Goal: Transaction & Acquisition: Purchase product/service

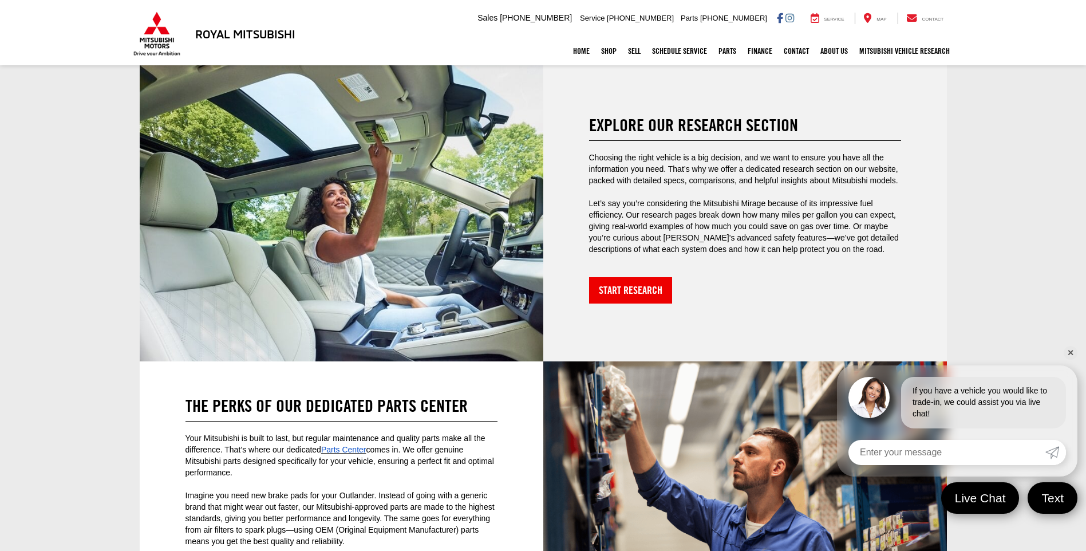
scroll to position [2863, 0]
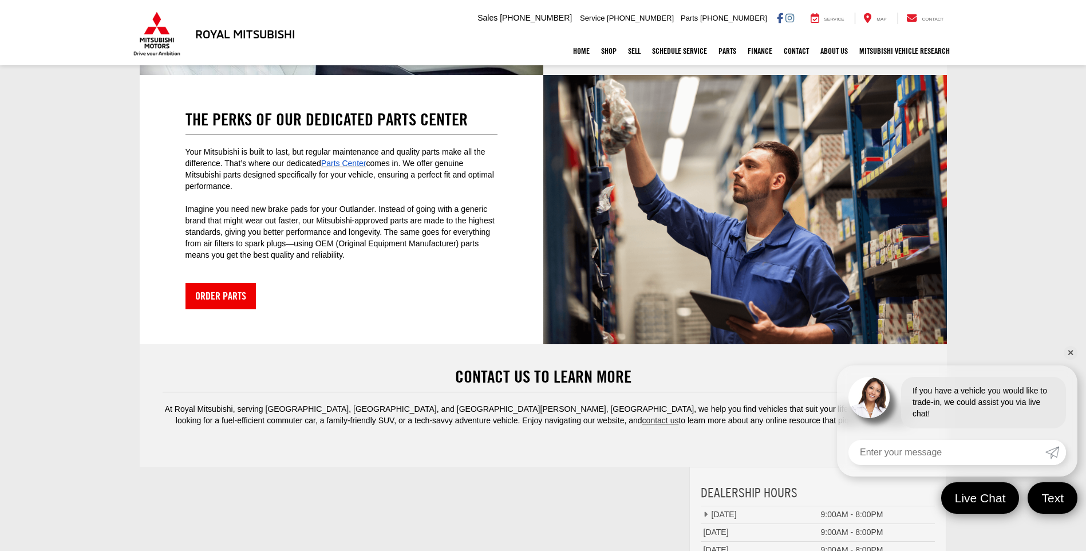
click at [1072, 350] on link "✕" at bounding box center [1071, 353] width 14 height 14
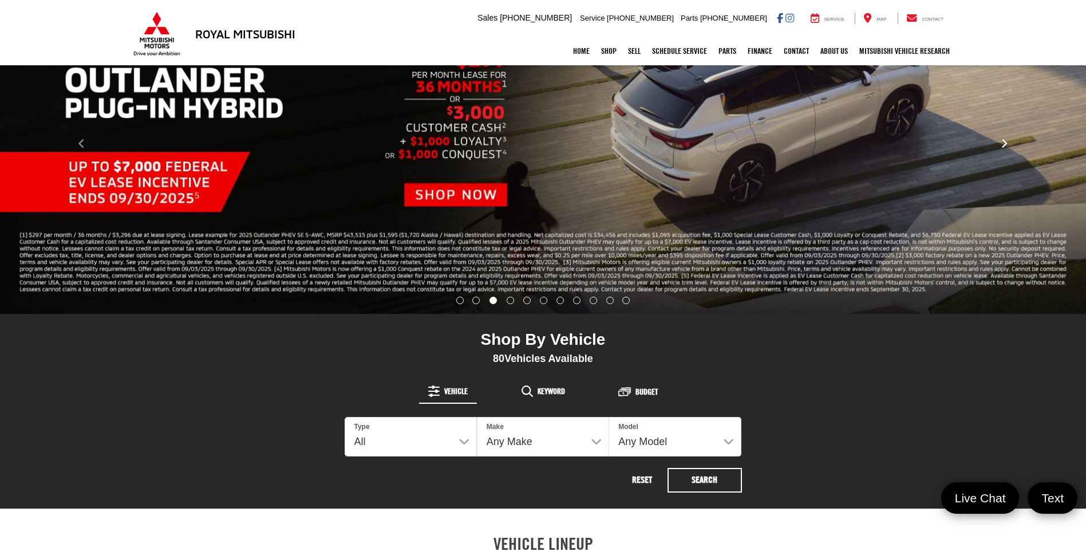
scroll to position [229, 0]
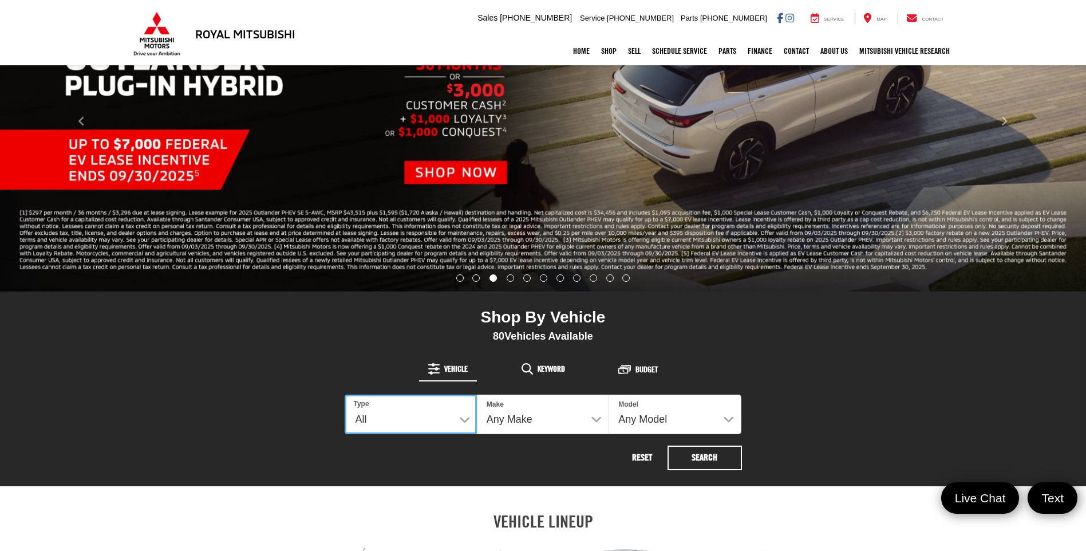
click at [464, 420] on select "All New Used" at bounding box center [411, 414] width 132 height 40
select select "Type:N"
click at [345, 394] on select "All New Used" at bounding box center [411, 414] width 132 height 40
select select "Mitsubishi"
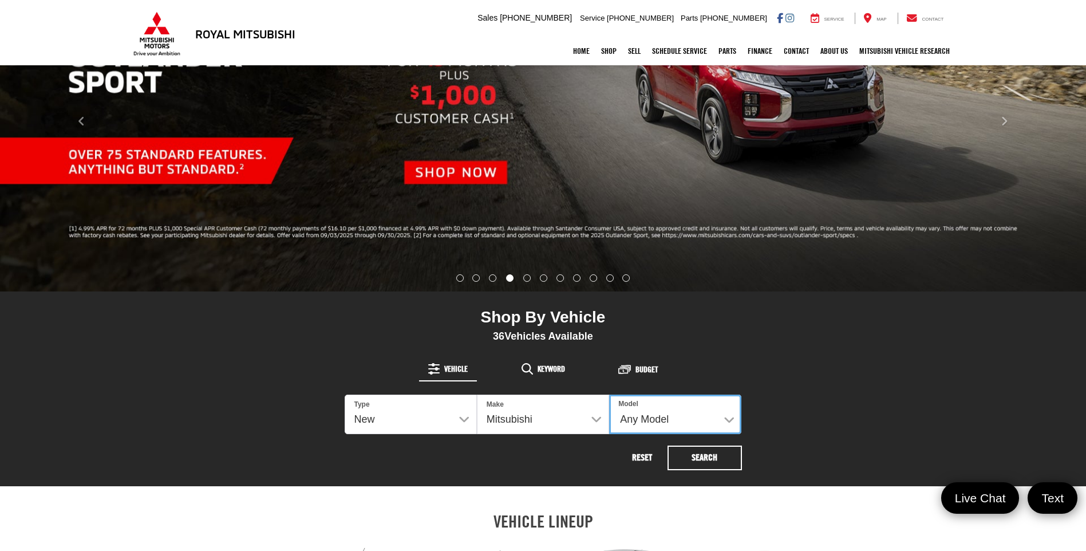
click at [688, 419] on select "Any Model Eclipse Cross Outlander Outlander PHEV Outlander Sport" at bounding box center [675, 414] width 132 height 40
select select "Outlander"
click at [609, 394] on select "Any Model Eclipse Cross Outlander Outlander PHEV Outlander Sport" at bounding box center [675, 414] width 132 height 40
click at [698, 459] on button "Search" at bounding box center [705, 457] width 74 height 25
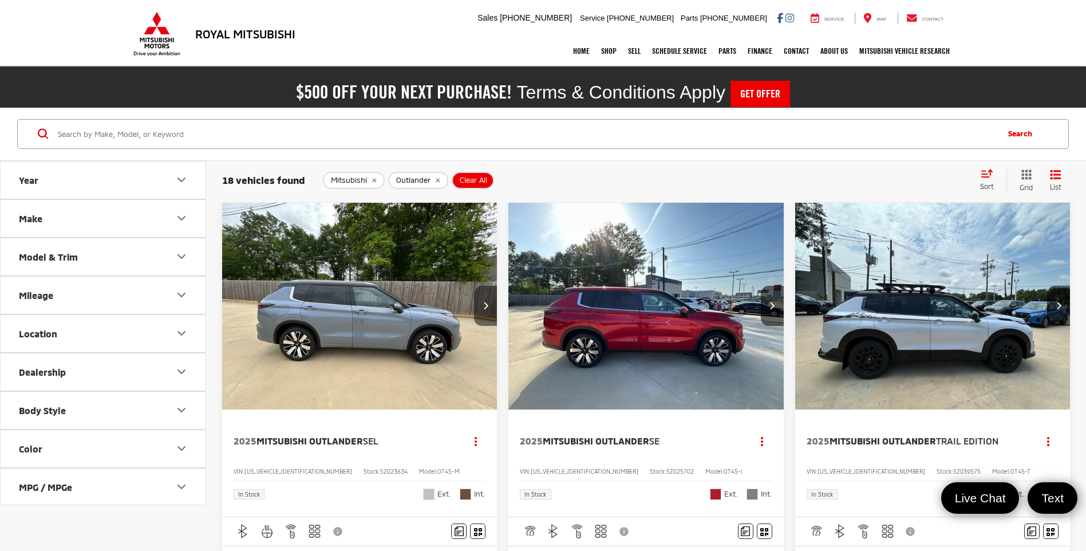
click at [479, 305] on button "Next image" at bounding box center [485, 306] width 23 height 40
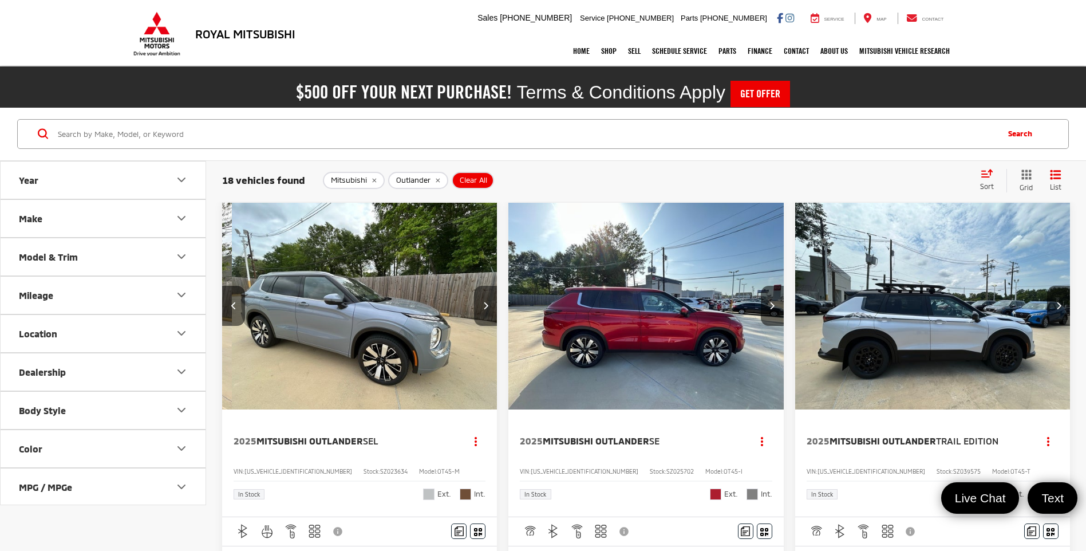
scroll to position [0, 277]
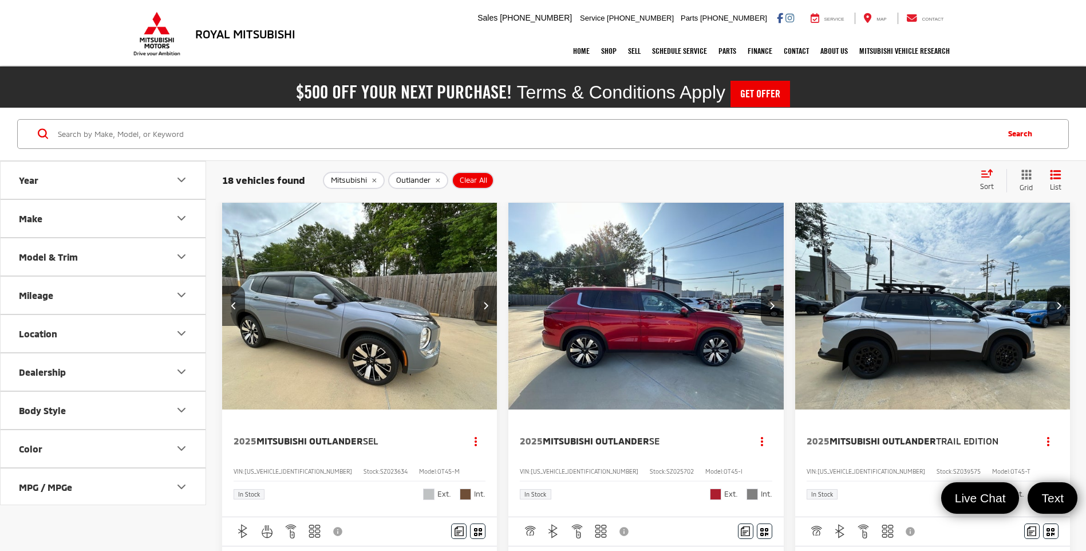
click at [479, 305] on button "Next image" at bounding box center [485, 306] width 23 height 40
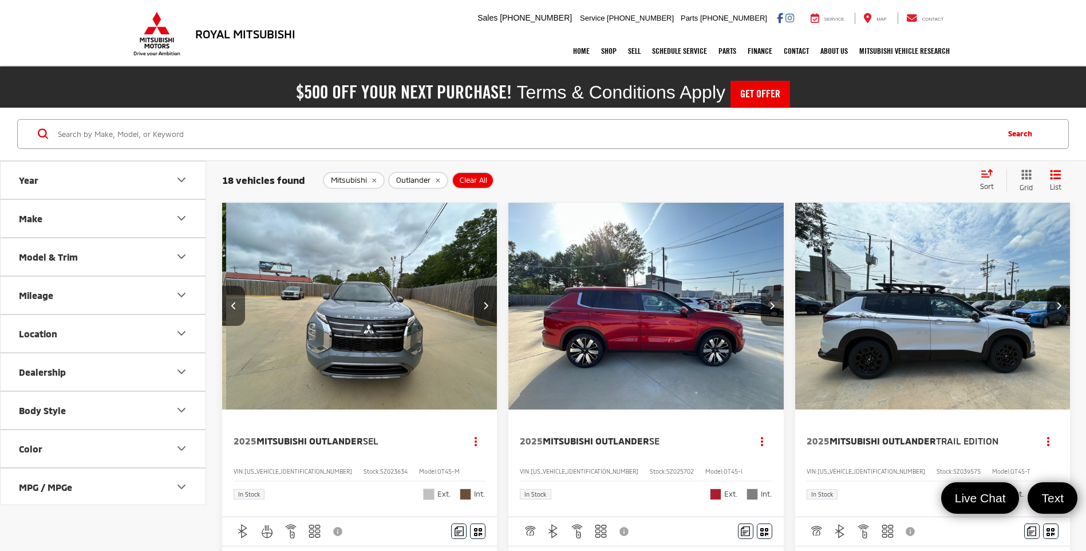
scroll to position [0, 554]
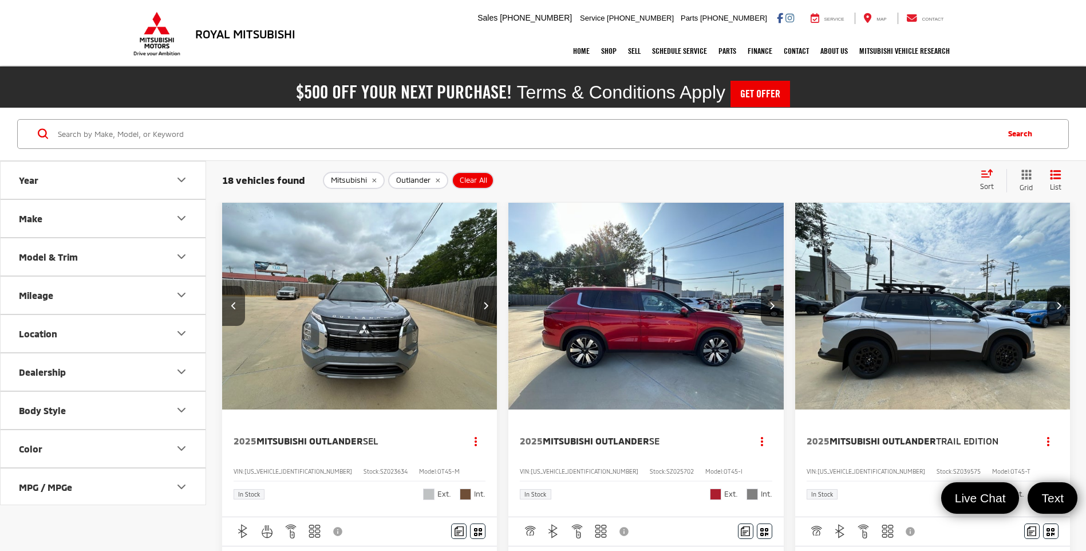
click at [479, 305] on button "Next image" at bounding box center [485, 306] width 23 height 40
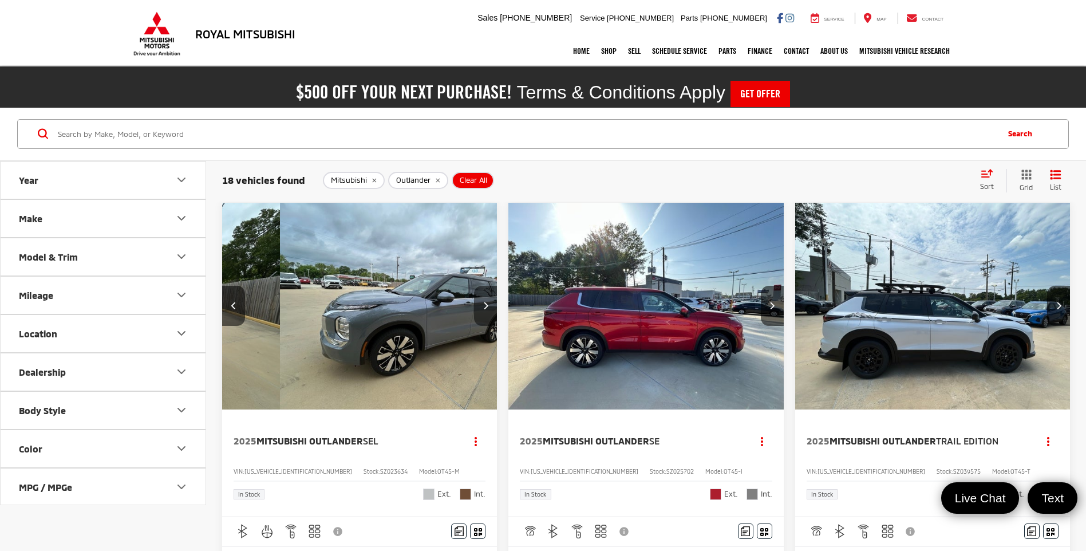
scroll to position [0, 830]
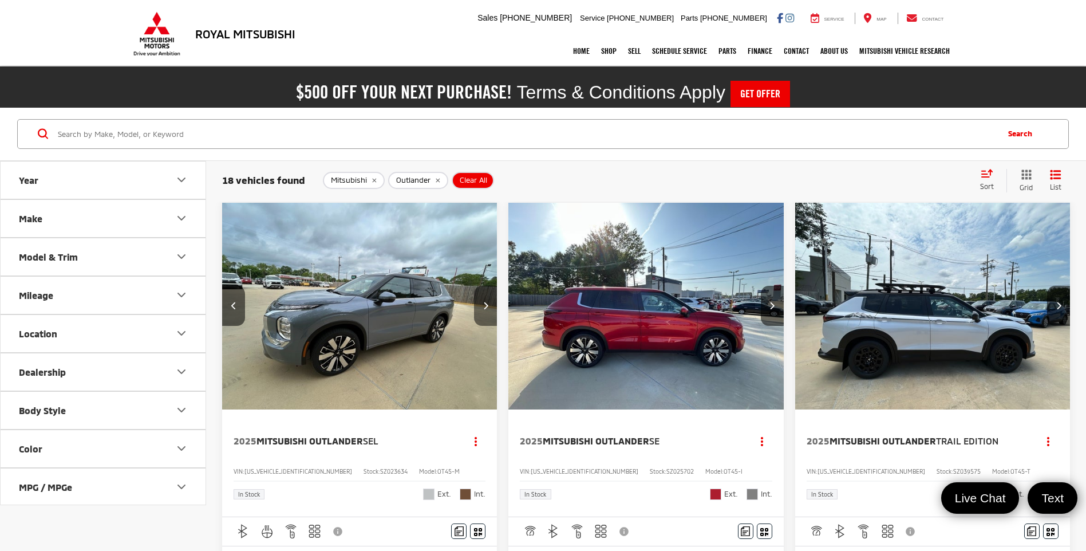
click at [479, 305] on button "Next image" at bounding box center [485, 306] width 23 height 40
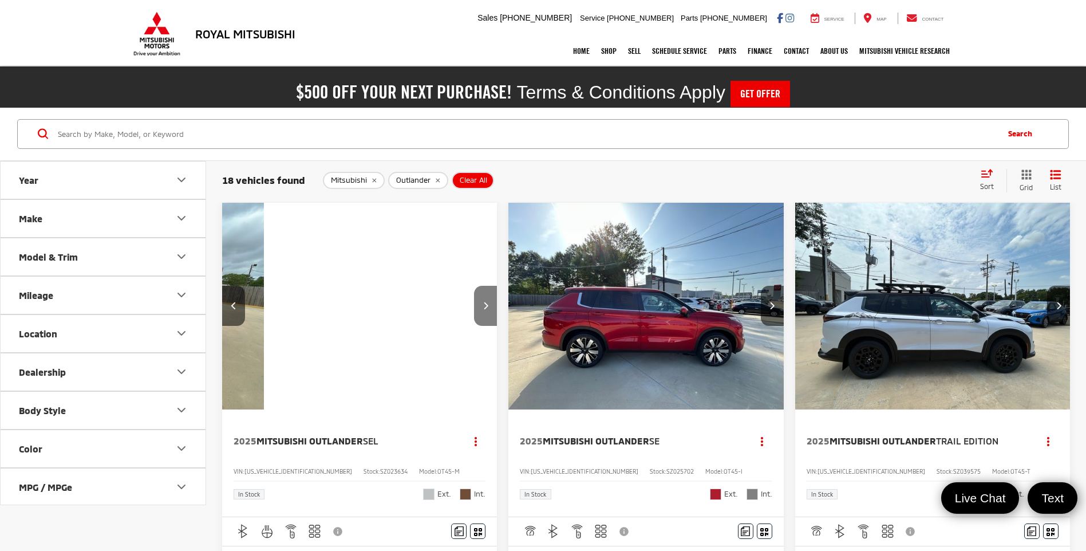
scroll to position [0, 1107]
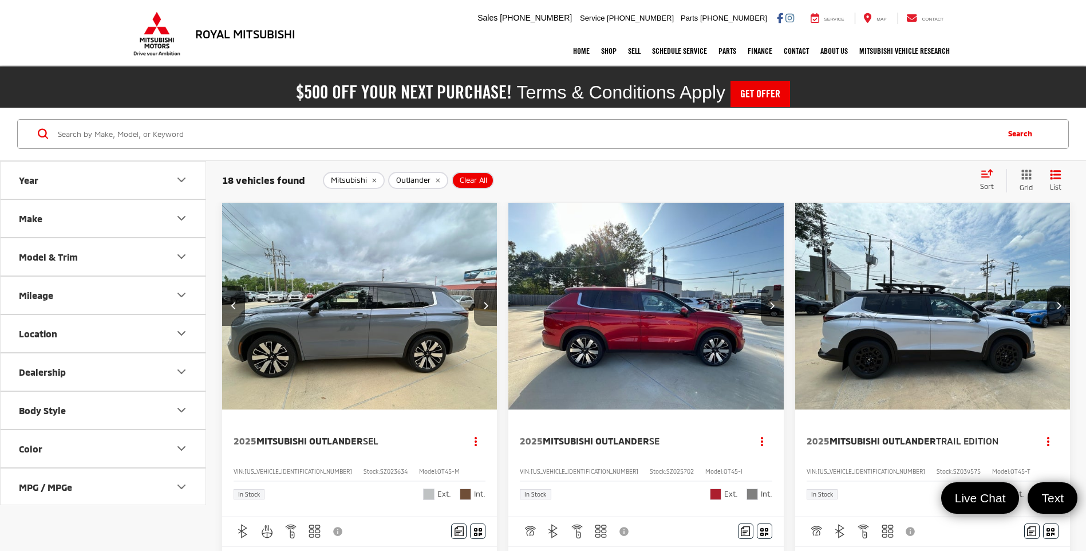
click at [479, 305] on button "Next image" at bounding box center [485, 306] width 23 height 40
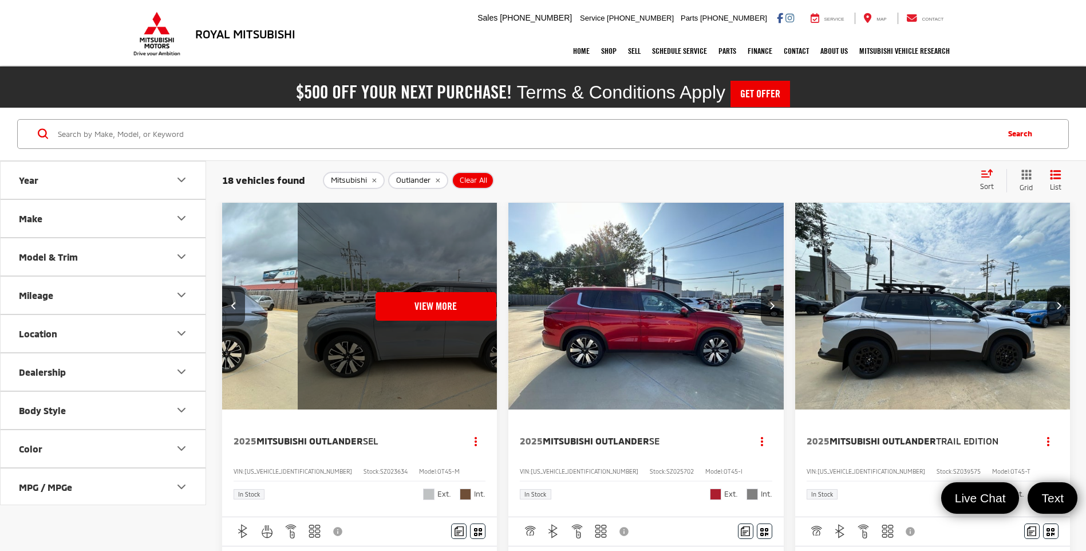
scroll to position [0, 1384]
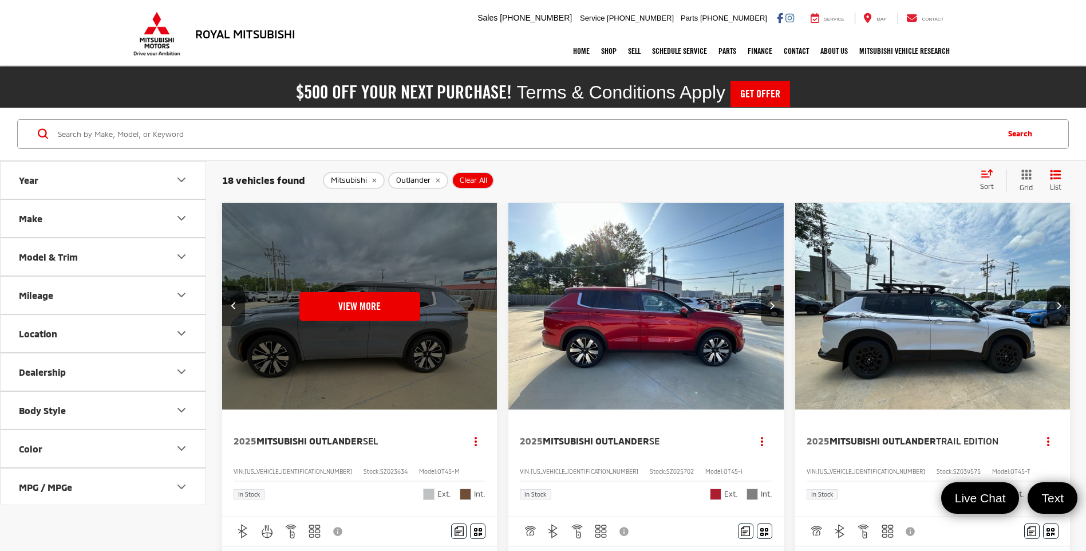
click at [769, 304] on button "Next image" at bounding box center [772, 306] width 23 height 40
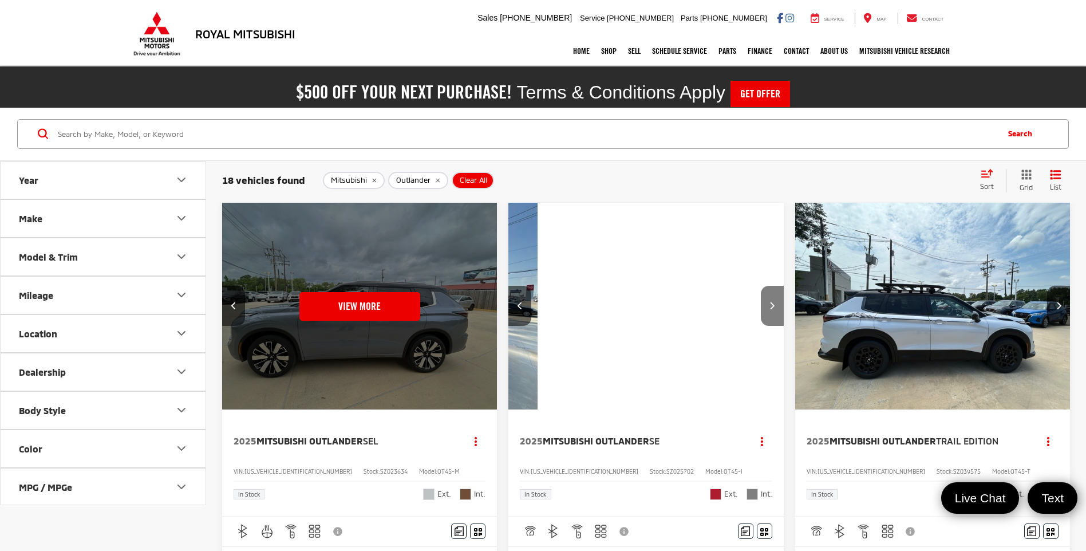
scroll to position [0, 277]
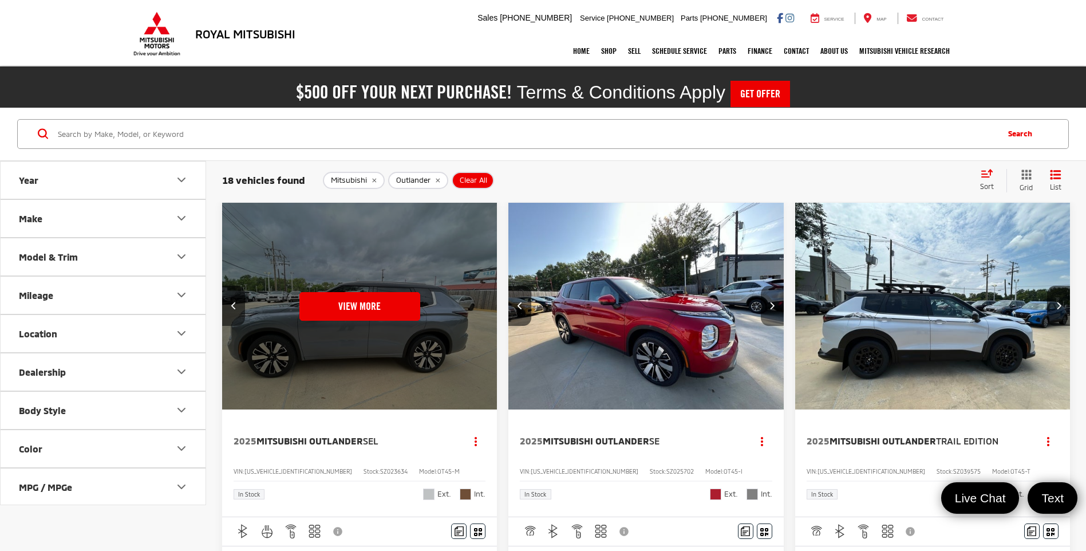
click at [769, 304] on button "Next image" at bounding box center [772, 306] width 23 height 40
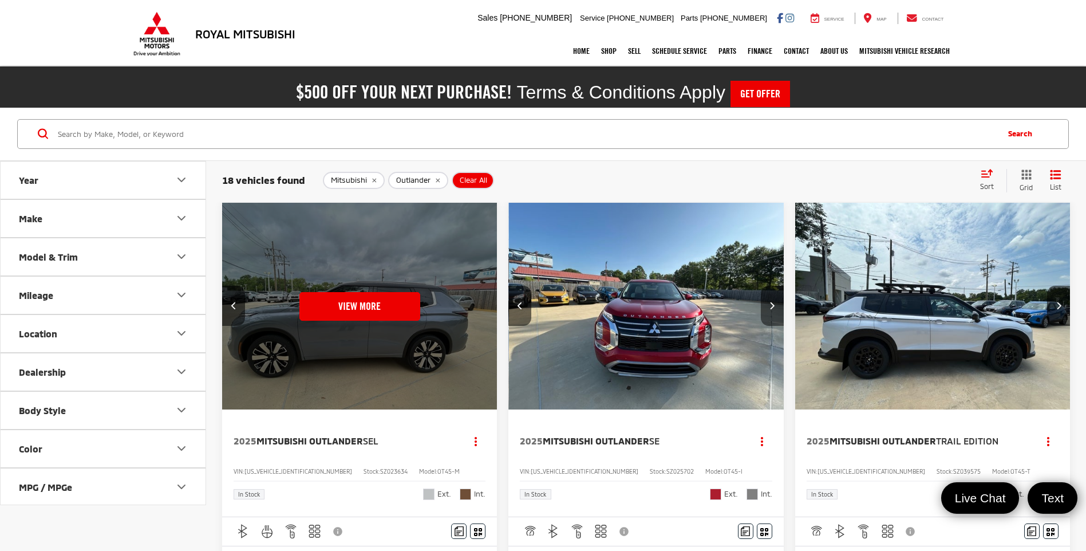
scroll to position [0, 554]
click at [769, 304] on button "Next image" at bounding box center [772, 306] width 23 height 40
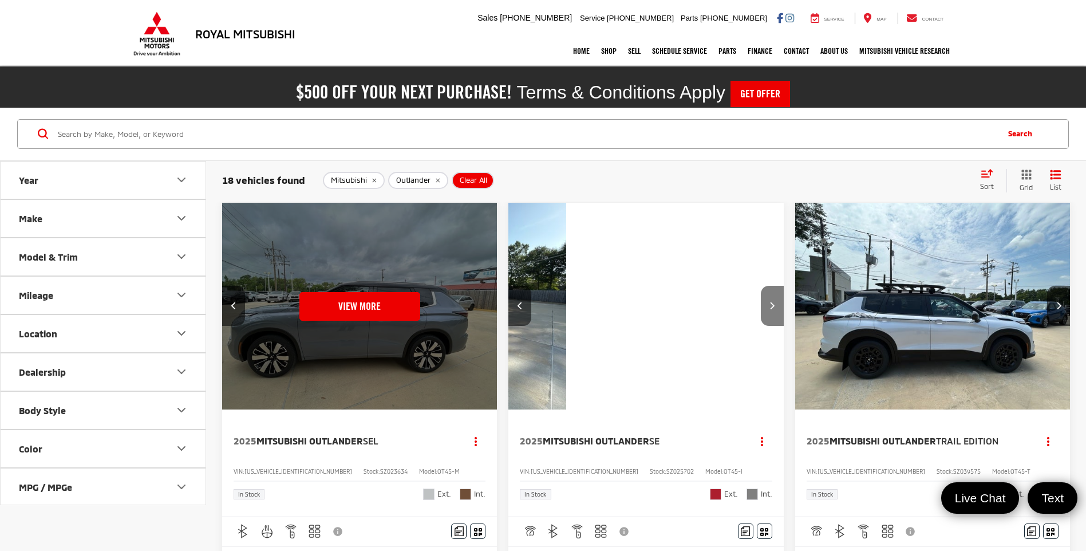
scroll to position [0, 830]
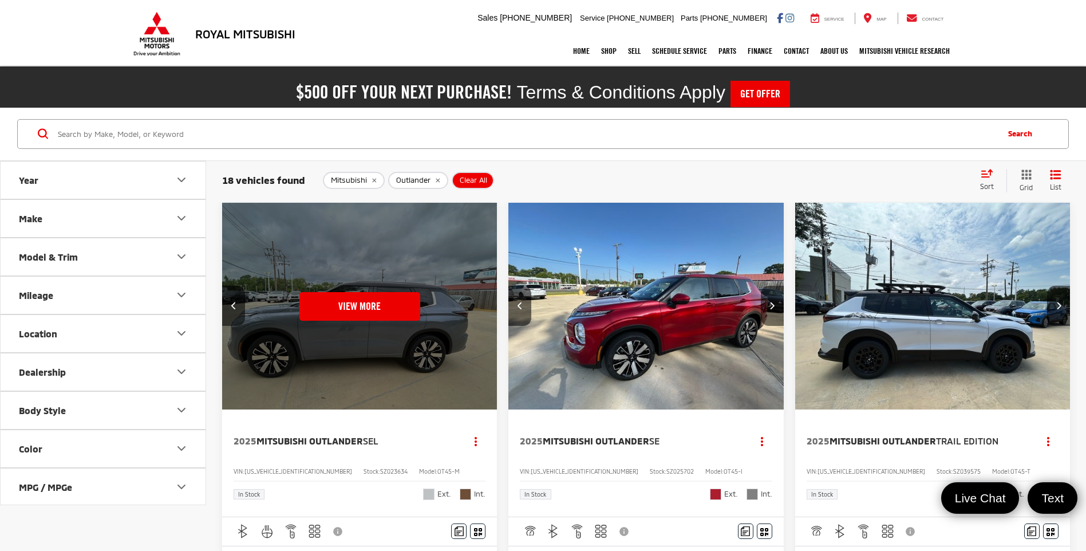
click at [769, 304] on button "Next image" at bounding box center [772, 306] width 23 height 40
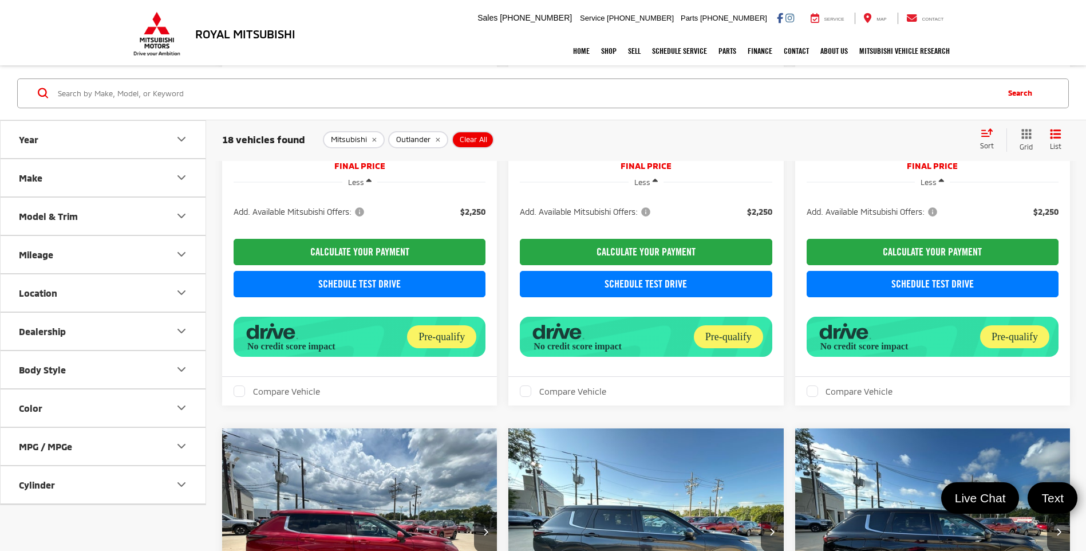
scroll to position [1031, 0]
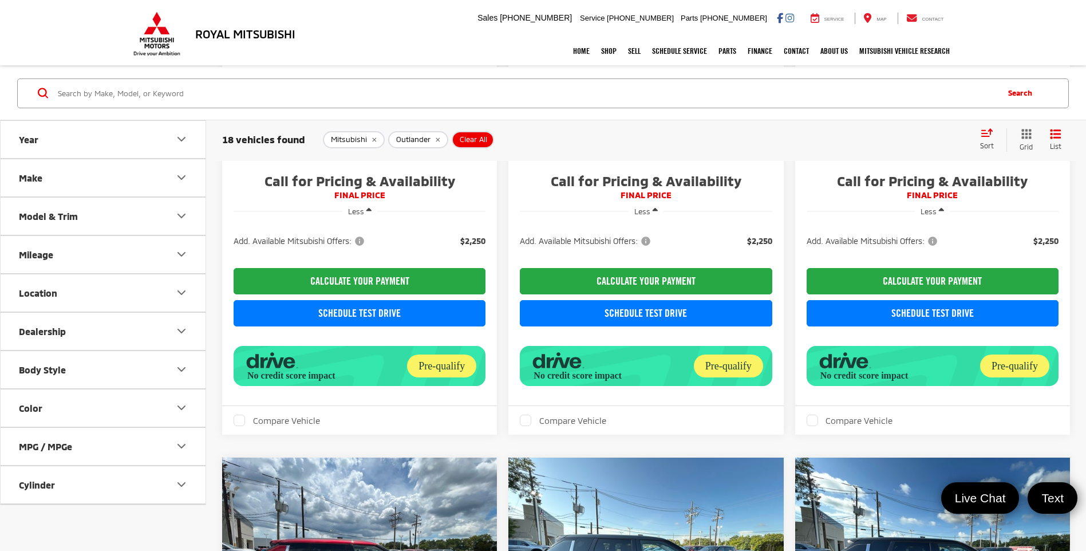
click at [155, 137] on button "Year" at bounding box center [104, 138] width 206 height 37
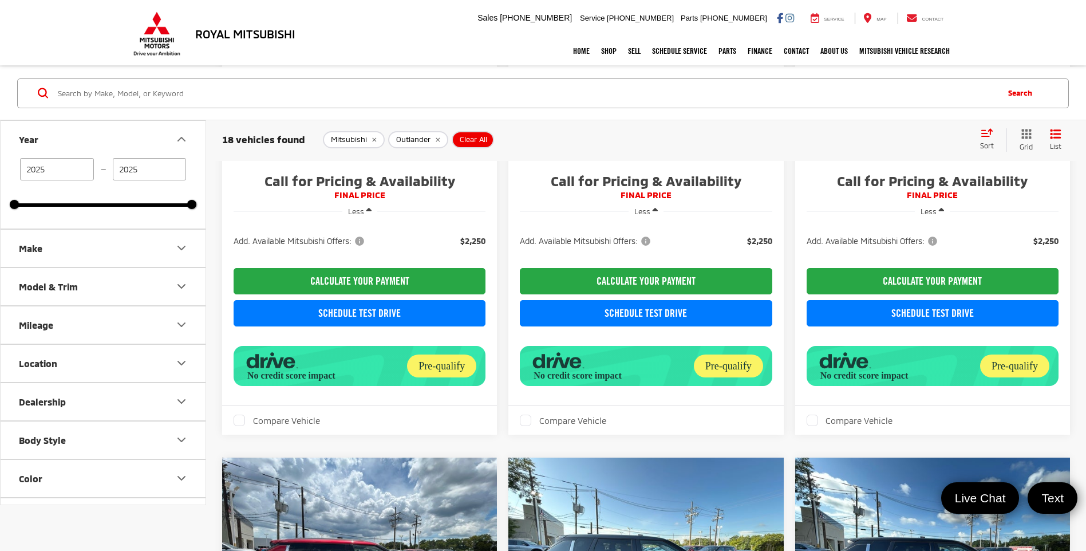
click at [141, 238] on button "Make" at bounding box center [104, 247] width 206 height 37
click at [147, 352] on button "Model & Trim" at bounding box center [104, 359] width 206 height 37
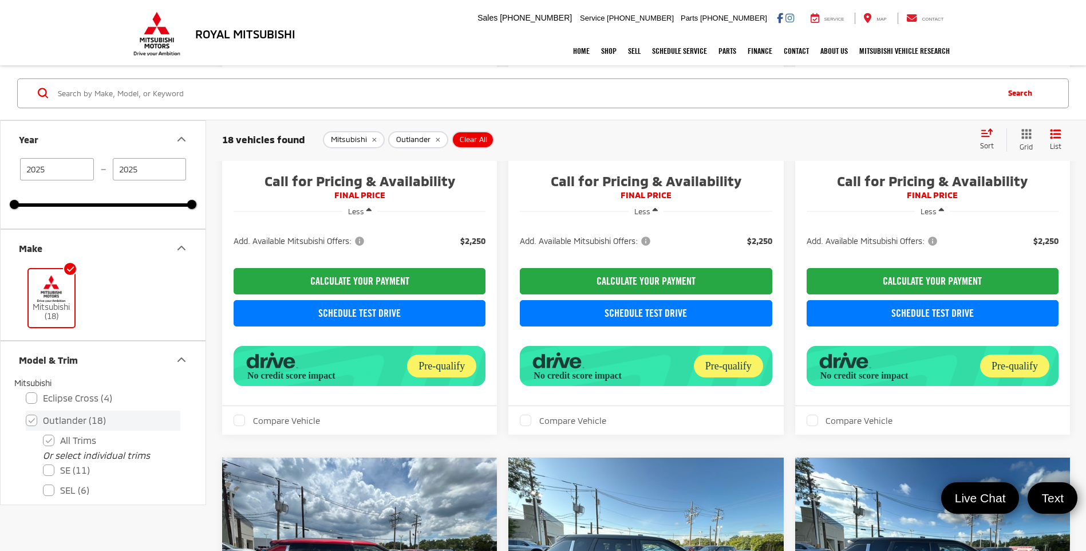
click at [30, 421] on label "Outlander (18)" at bounding box center [103, 420] width 155 height 20
click at [26, 413] on input "Outlander (18)" at bounding box center [26, 412] width 1 height 1
checkbox input "false"
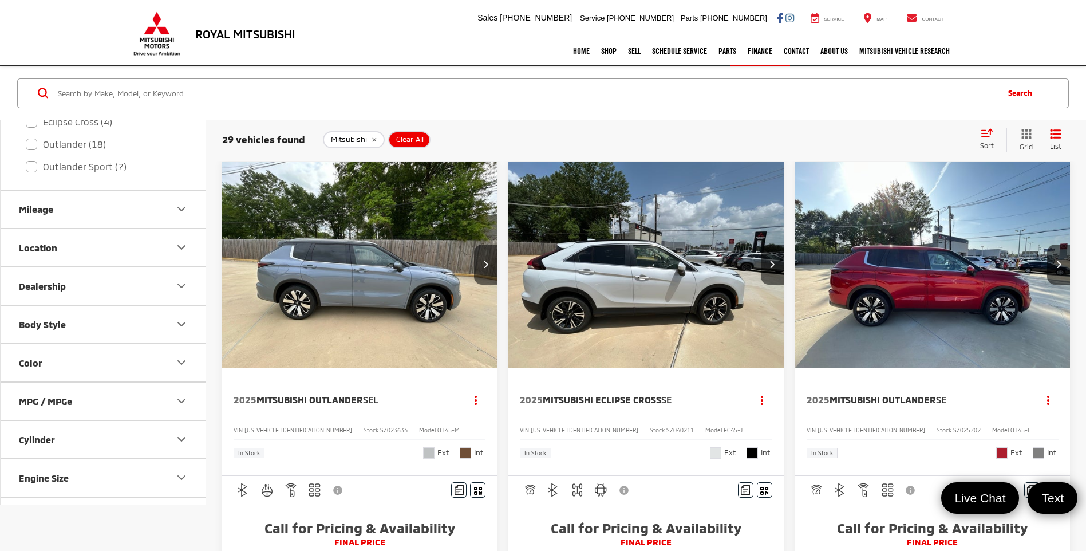
scroll to position [286, 0]
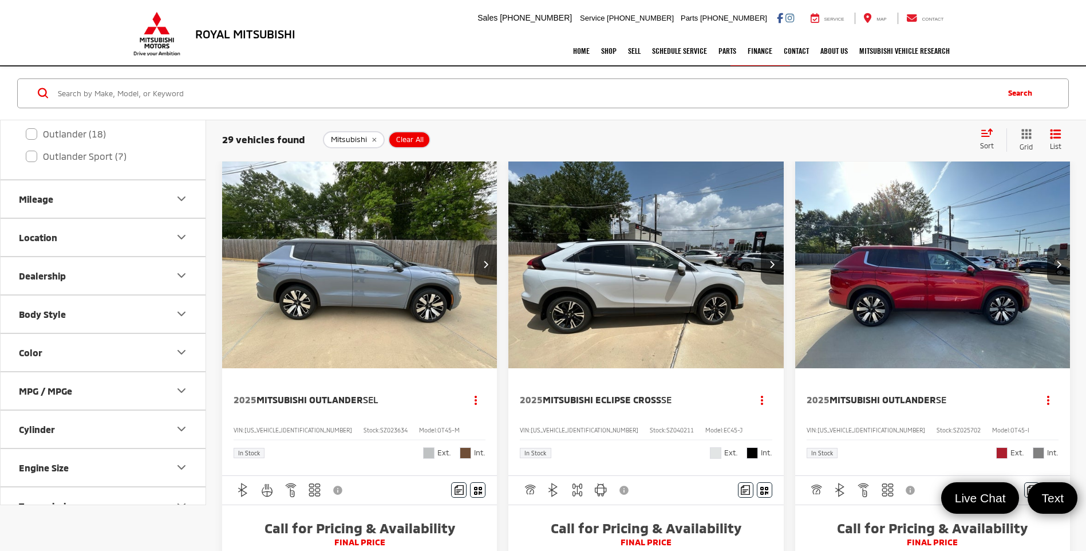
click at [186, 354] on icon "Color" at bounding box center [182, 352] width 14 height 14
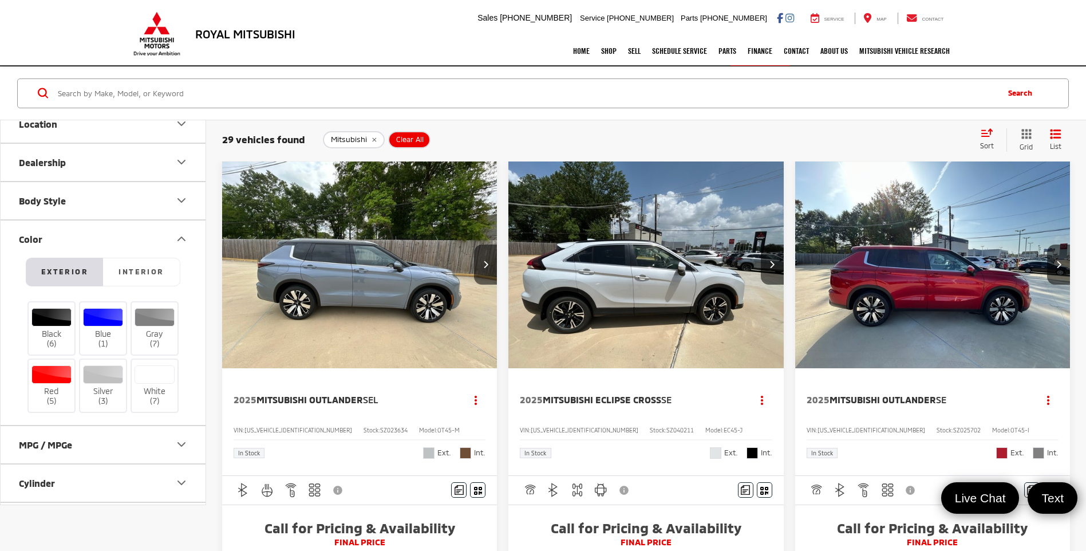
scroll to position [401, 0]
click at [106, 314] on div at bounding box center [103, 316] width 41 height 18
click at [0, 0] on input "Blue (1)" at bounding box center [0, 0] width 0 height 0
type input "2025"
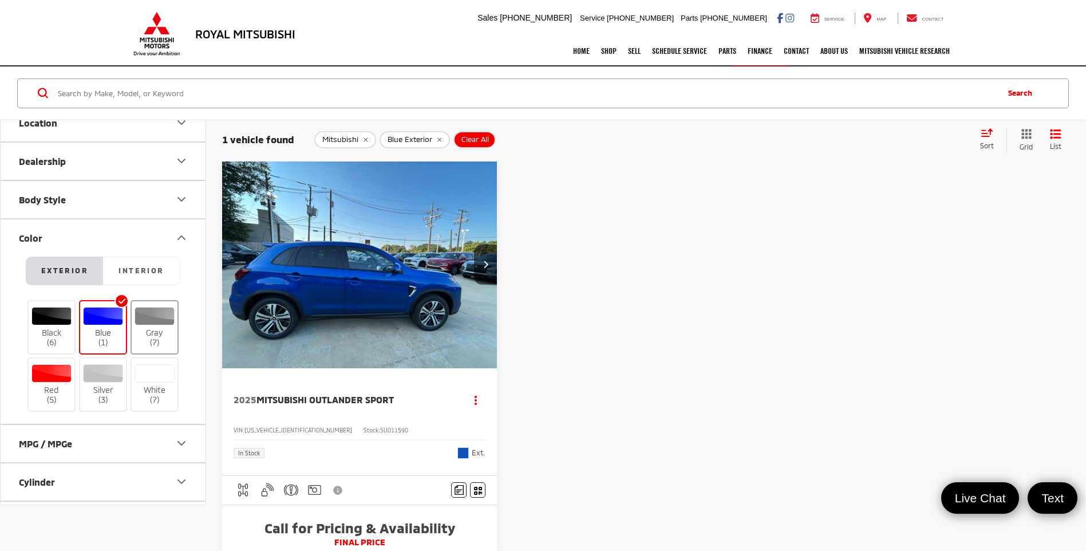
click at [155, 315] on div at bounding box center [155, 316] width 41 height 18
click at [0, 0] on input "Gray (7)" at bounding box center [0, 0] width 0 height 0
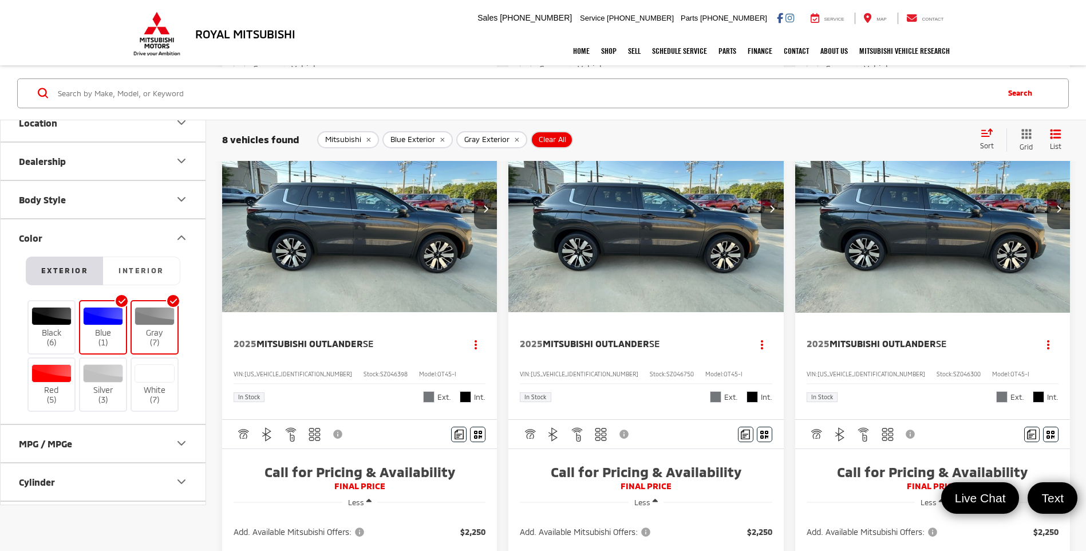
scroll to position [728, 0]
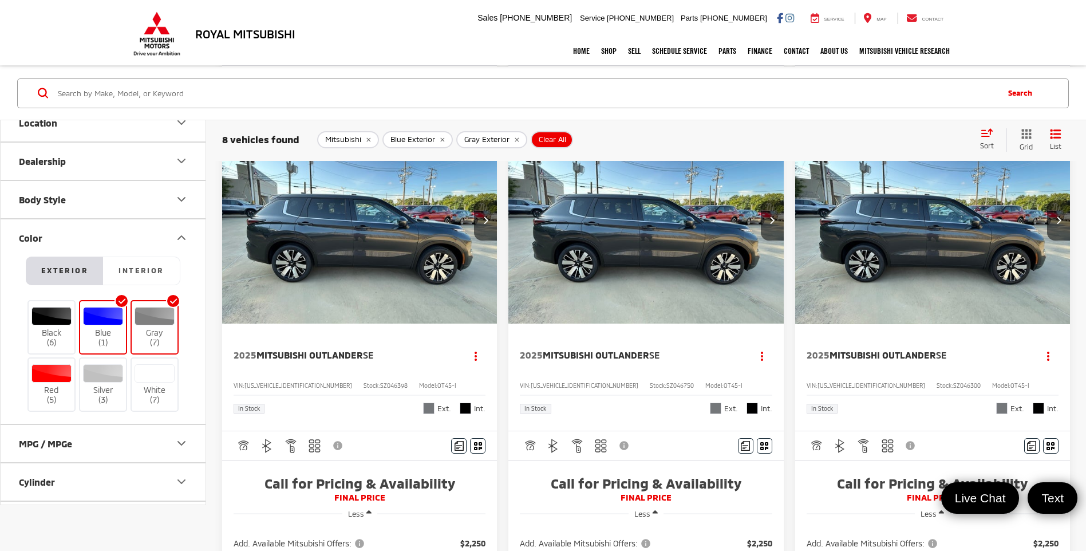
click at [336, 302] on img "2025 Mitsubishi Outlander SE 0" at bounding box center [360, 220] width 277 height 207
